Goal: Task Accomplishment & Management: Manage account settings

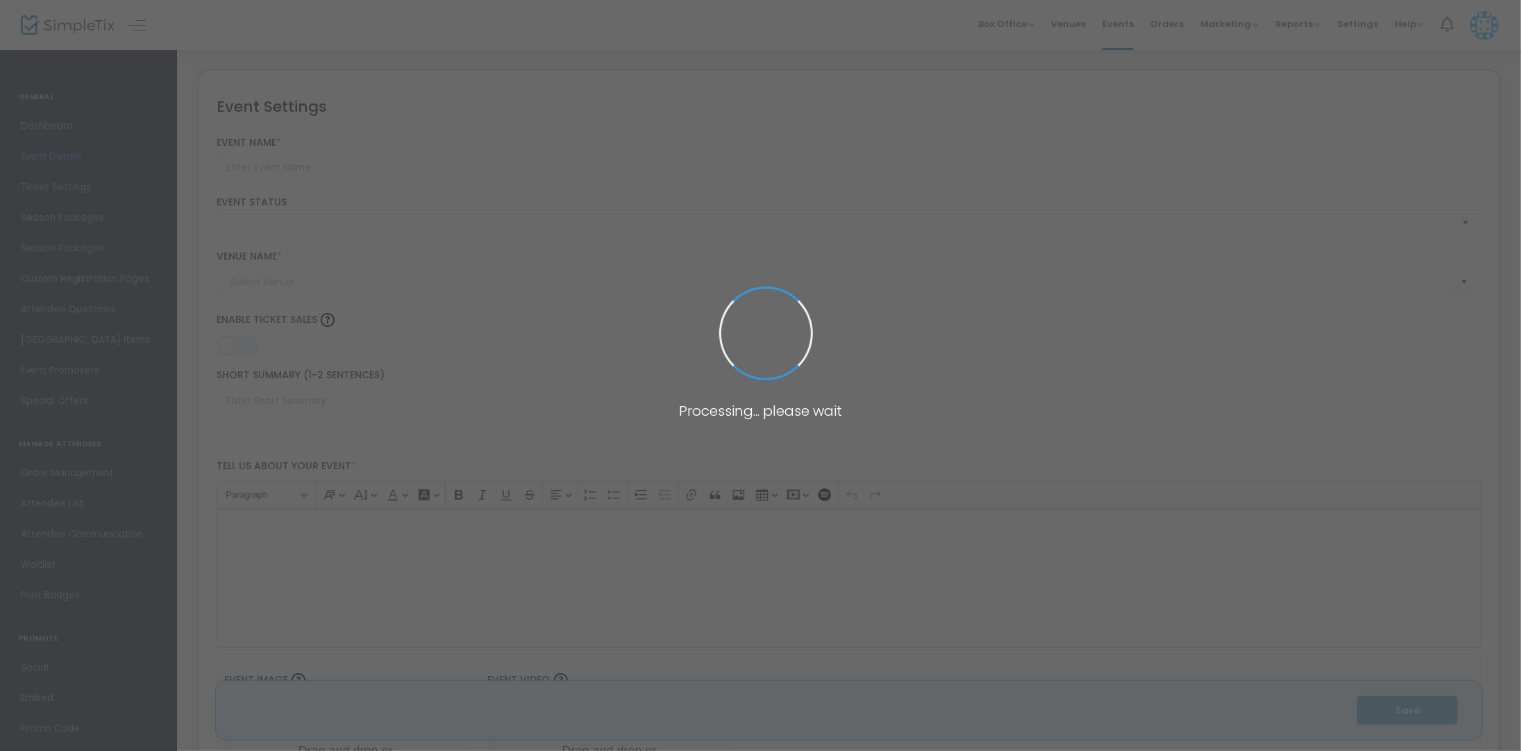
type input "[PERSON_NAME] and the Deep Blue Sea [US_STATE][GEOGRAPHIC_DATA], [US_STATE]"
type textarea "This rendition of the play was first performed in [GEOGRAPHIC_DATA], [US_STATE]…"
type input "8.875 %"
type input "Buy Tickets"
checkbox input "true"
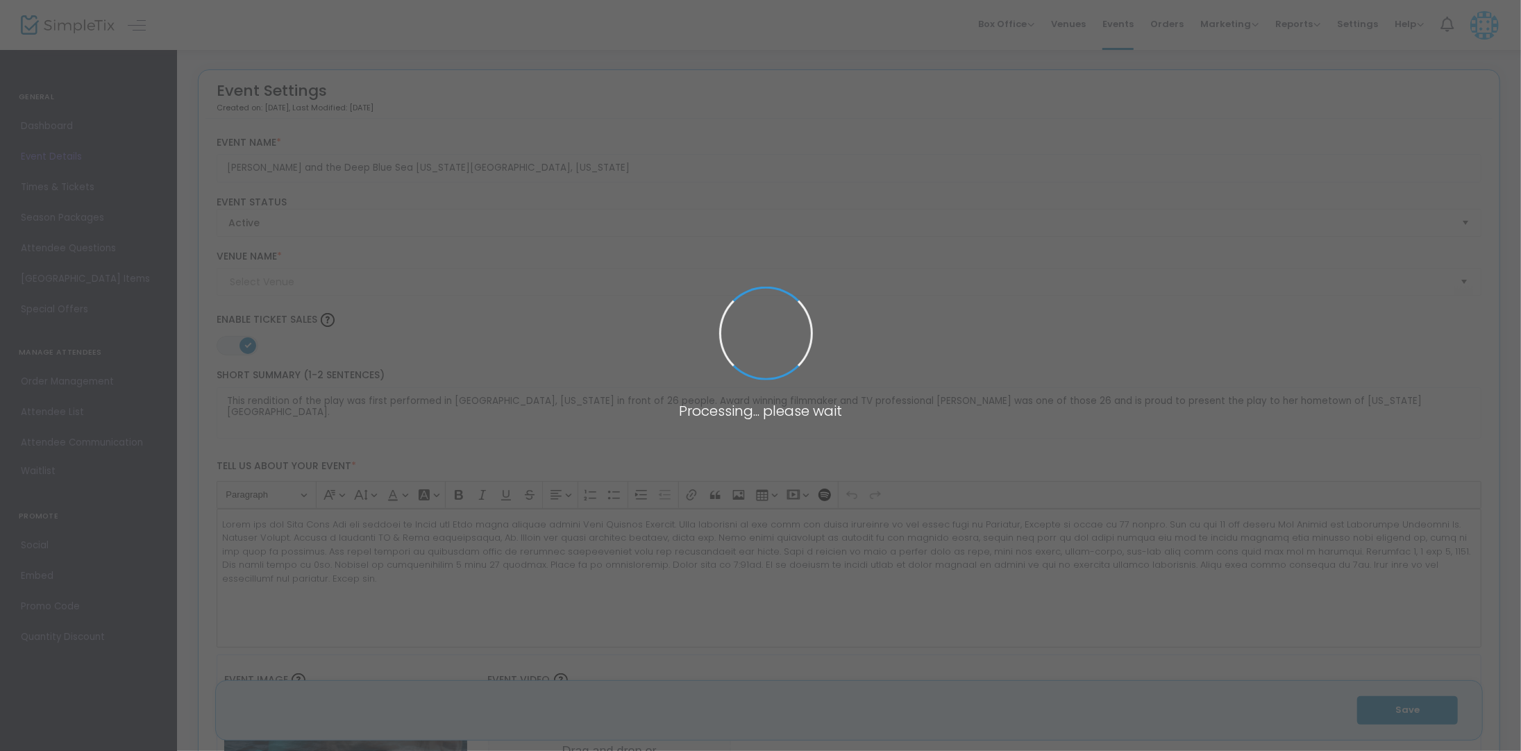
type input "[PERSON_NAME] Theatre at the [GEOGRAPHIC_DATA] (American Theatre of [GEOGRAPHIC…"
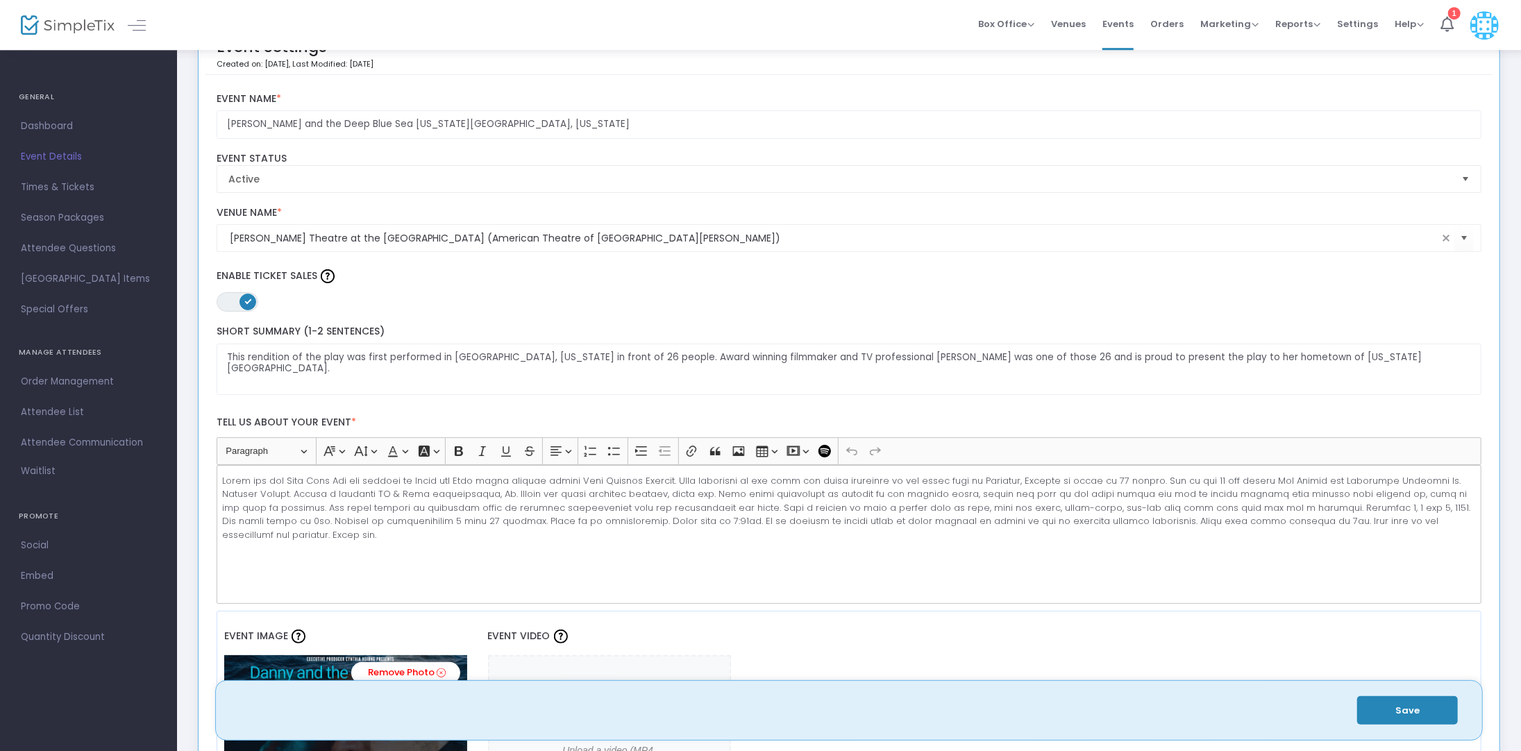
scroll to position [45, 0]
click at [708, 492] on p "Rich Text Editor, main" at bounding box center [848, 507] width 1253 height 68
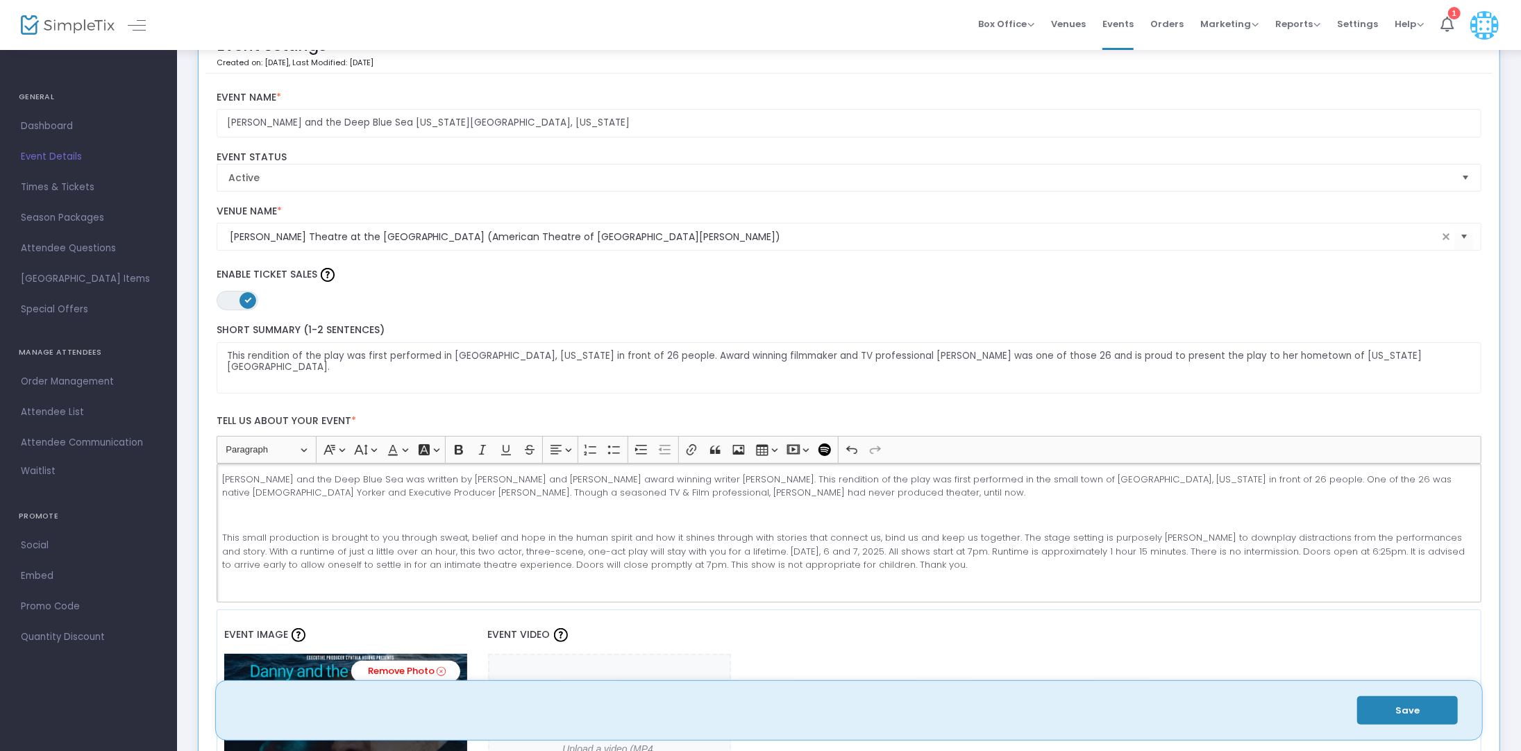
click at [246, 513] on p "Rich Text Editor, main" at bounding box center [848, 516] width 1253 height 14
drag, startPoint x: 1025, startPoint y: 514, endPoint x: 793, endPoint y: 518, distance: 231.2
click at [793, 518] on p "It is encouraged to attend this play without prior knowledge of the story. It i…" at bounding box center [848, 516] width 1253 height 14
drag, startPoint x: 791, startPoint y: 519, endPoint x: 543, endPoint y: 517, distance: 248.5
click at [543, 516] on p "It is encouraged to attend this play without prior knowledge of the story. It i…" at bounding box center [848, 516] width 1253 height 14
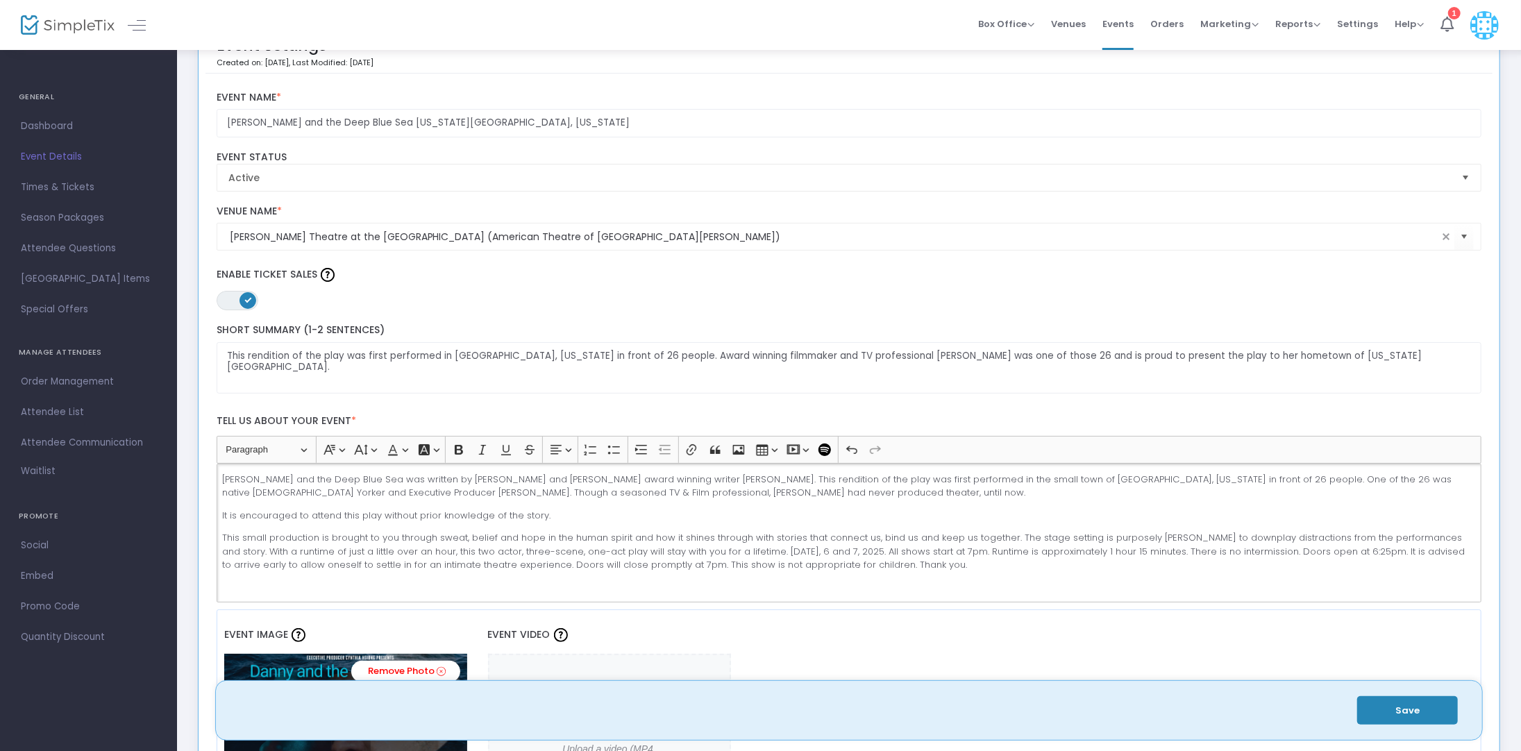
drag, startPoint x: 548, startPoint y: 519, endPoint x: 209, endPoint y: 519, distance: 338.7
click at [217, 519] on div "[PERSON_NAME] and the Deep Blue Sea was written by [PERSON_NAME] and [PERSON_NA…" at bounding box center [849, 533] width 1265 height 139
click at [640, 568] on p "This small production is brought to you through sweat, belief and hope in the h…" at bounding box center [848, 551] width 1253 height 41
click at [222, 537] on p "This small production is brought to you through sweat, belief and hope in the h…" at bounding box center [848, 551] width 1253 height 41
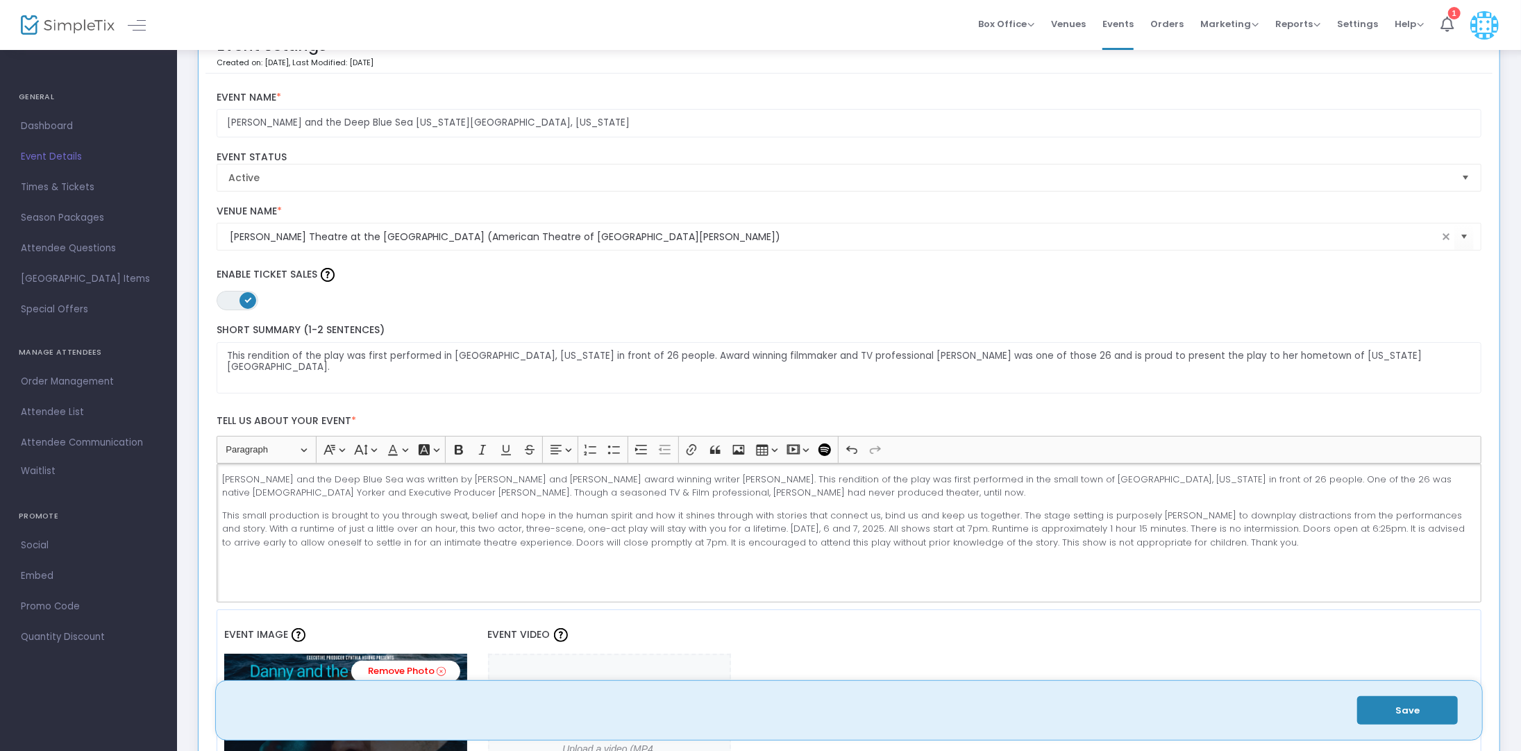
click at [1216, 543] on p "This small production is brought to you through sweat, belief and hope in the h…" at bounding box center [848, 529] width 1253 height 41
click at [1395, 703] on button "Save" at bounding box center [1407, 710] width 101 height 28
